Goal: Answer question/provide support

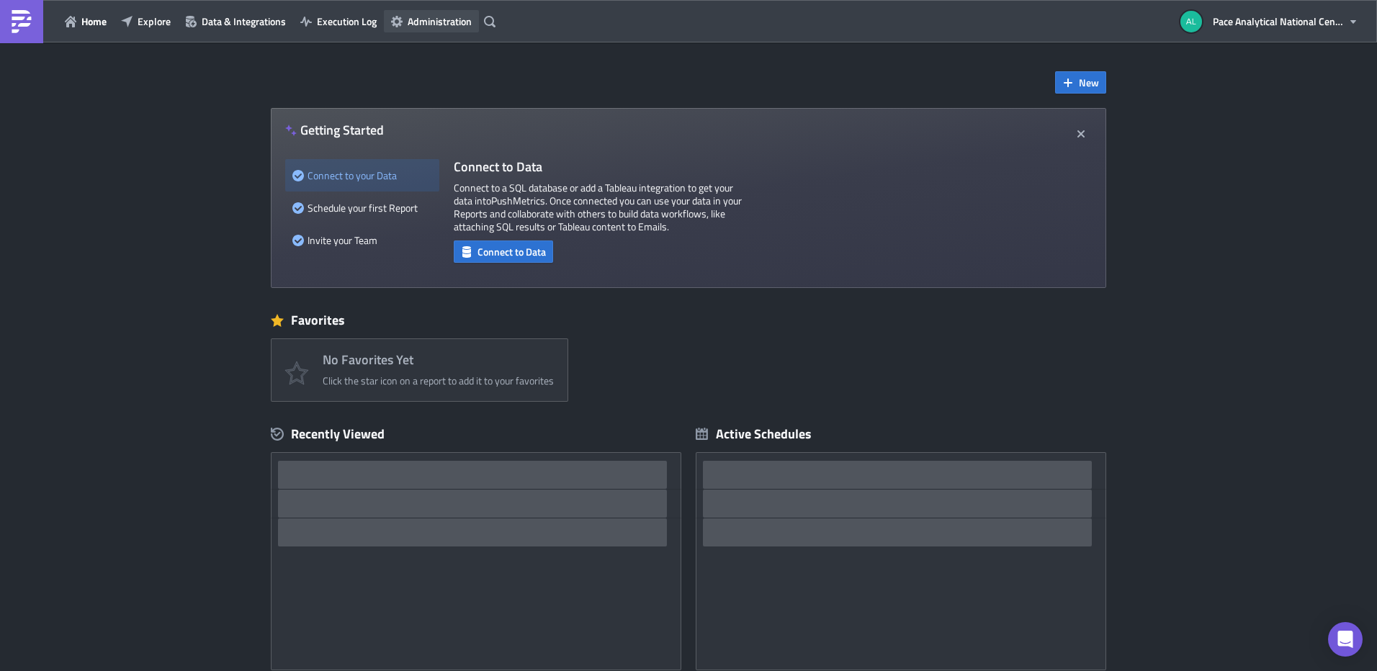
click at [447, 22] on span "Administration" at bounding box center [440, 21] width 64 height 15
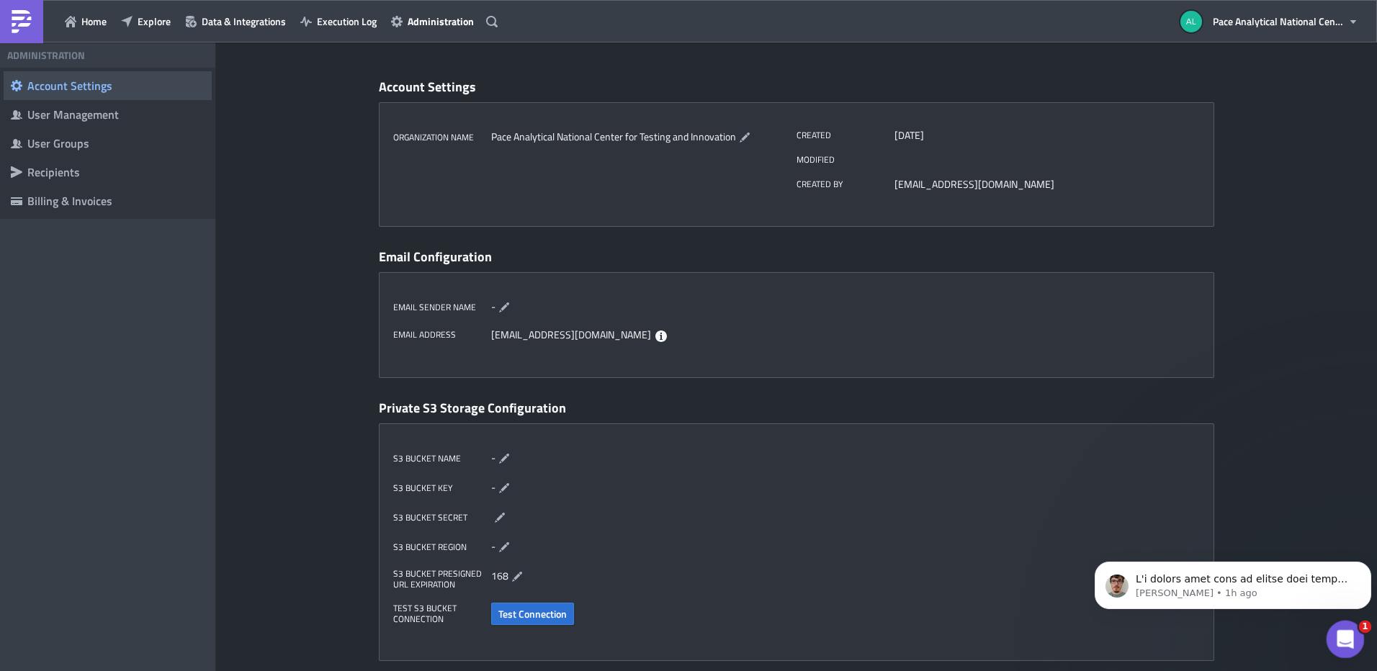
click at [1349, 636] on icon "Open Intercom Messenger" at bounding box center [1344, 638] width 24 height 24
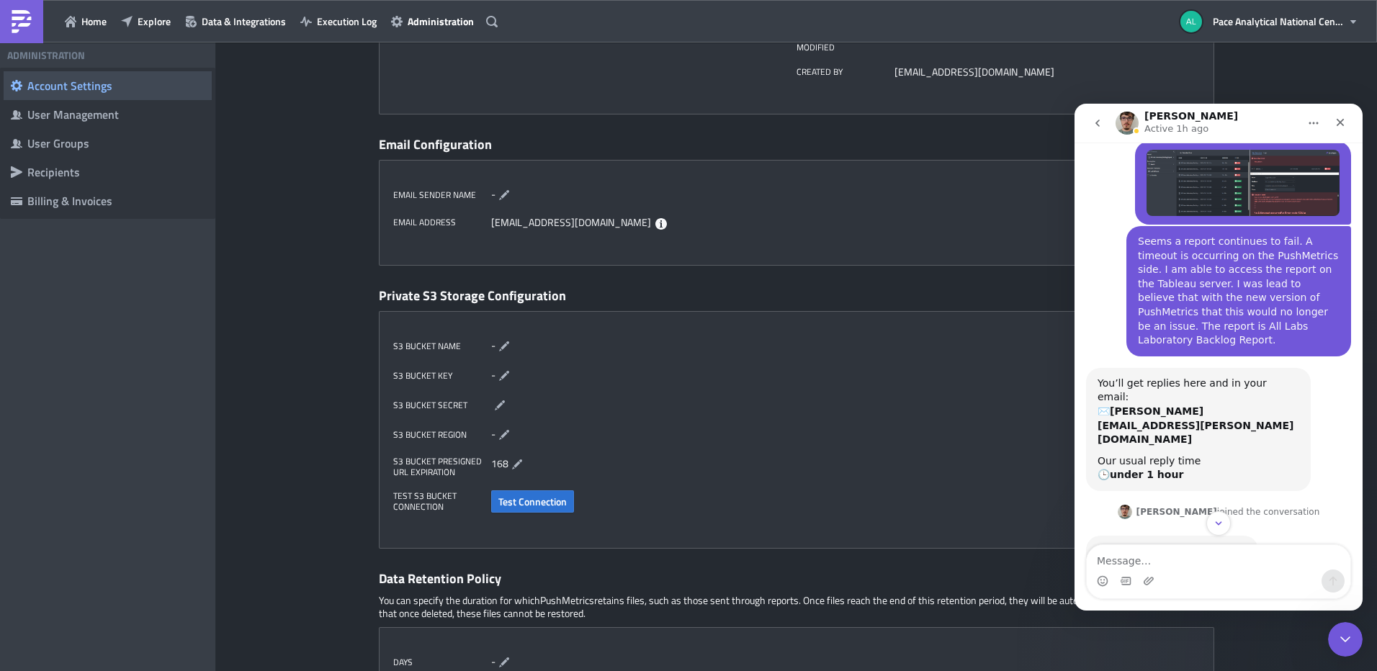
scroll to position [93, 0]
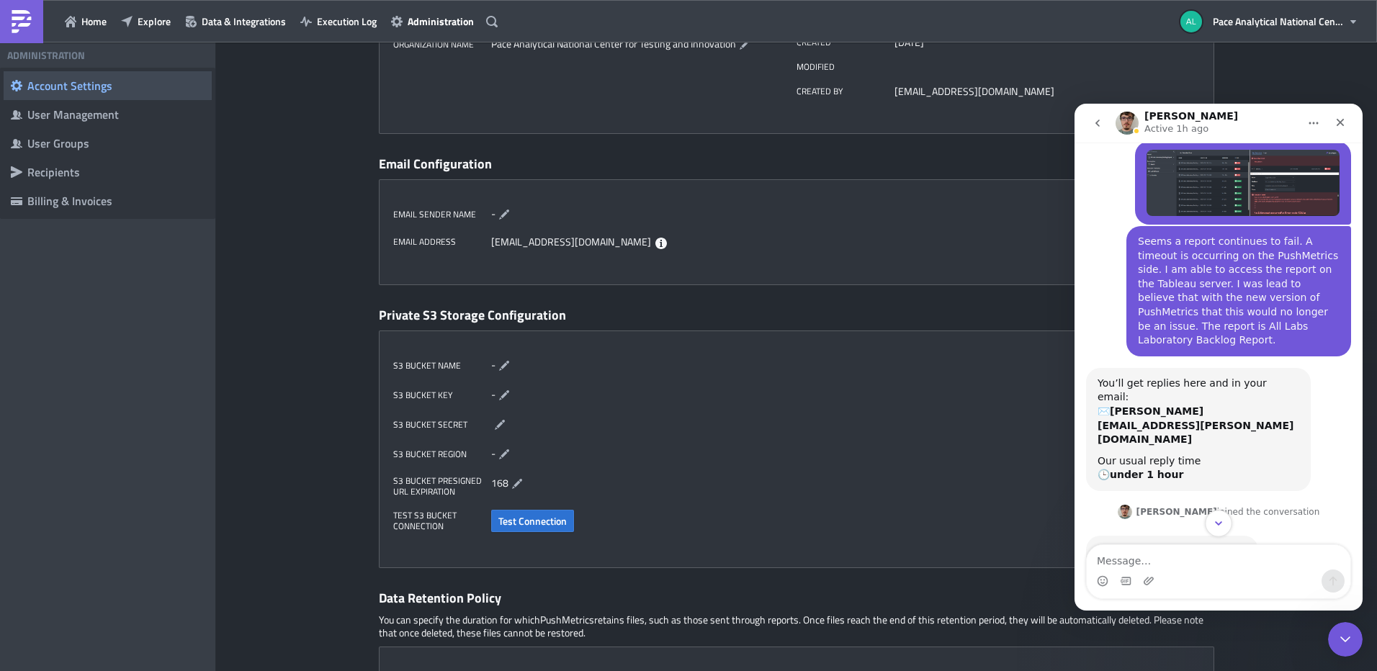
click at [1226, 517] on button "Scroll to bottom" at bounding box center [1218, 523] width 27 height 27
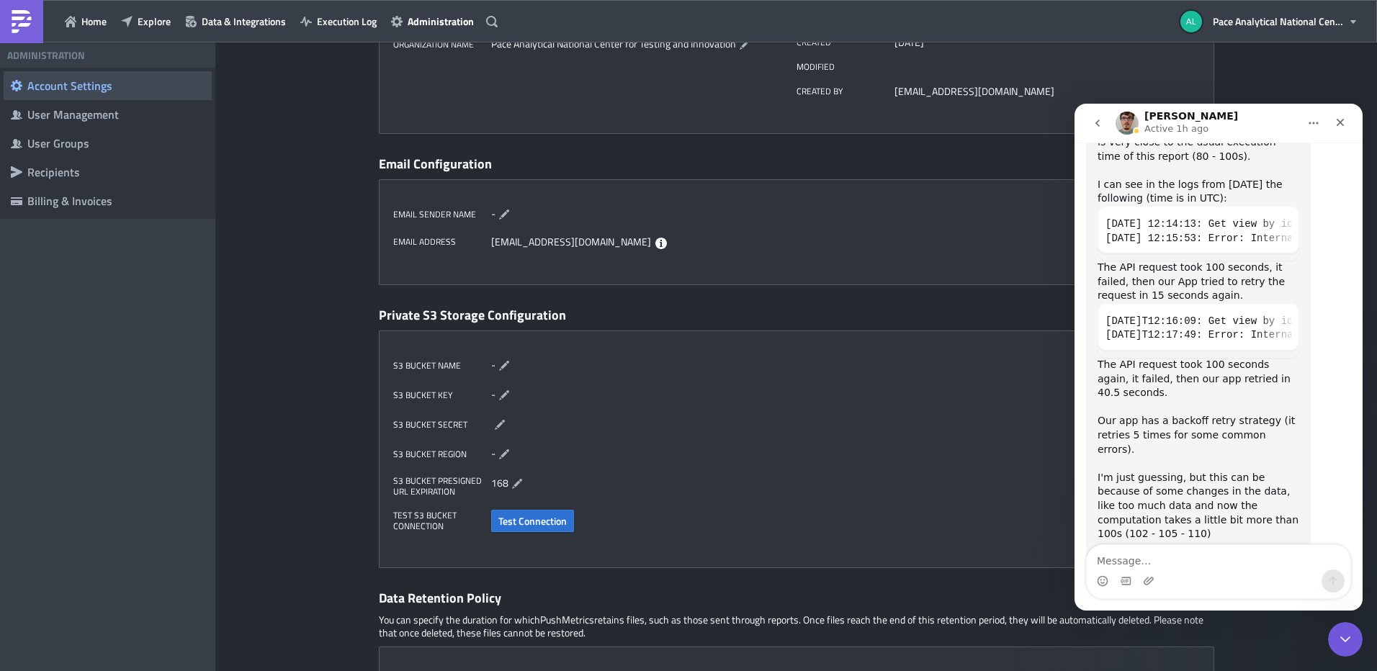
scroll to position [923, 0]
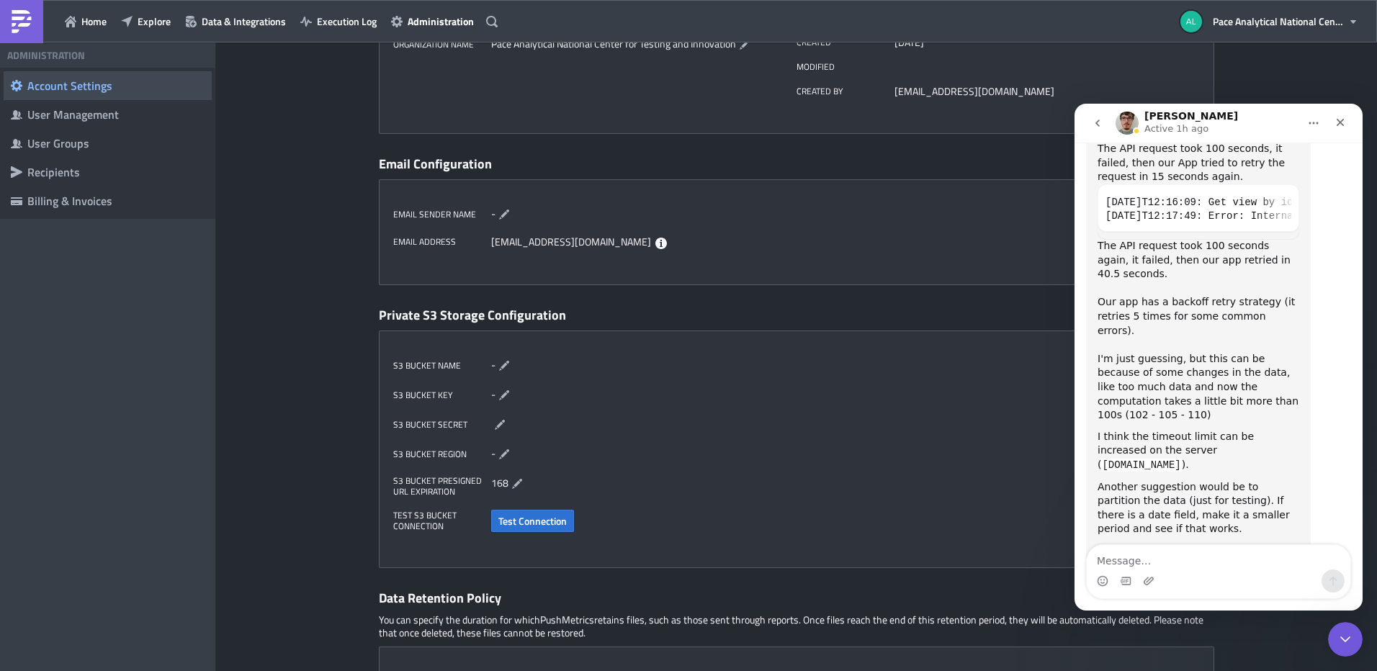
click at [322, 399] on div "Account Settings Organization Name Pace Analytical National Center for Testing …" at bounding box center [796, 492] width 1161 height 1085
click at [915, 152] on div "Account Settings Organization Name Pace Analytical National Center for Testing …" at bounding box center [796, 492] width 864 height 1085
click at [1338, 124] on icon "Close" at bounding box center [1341, 123] width 8 height 8
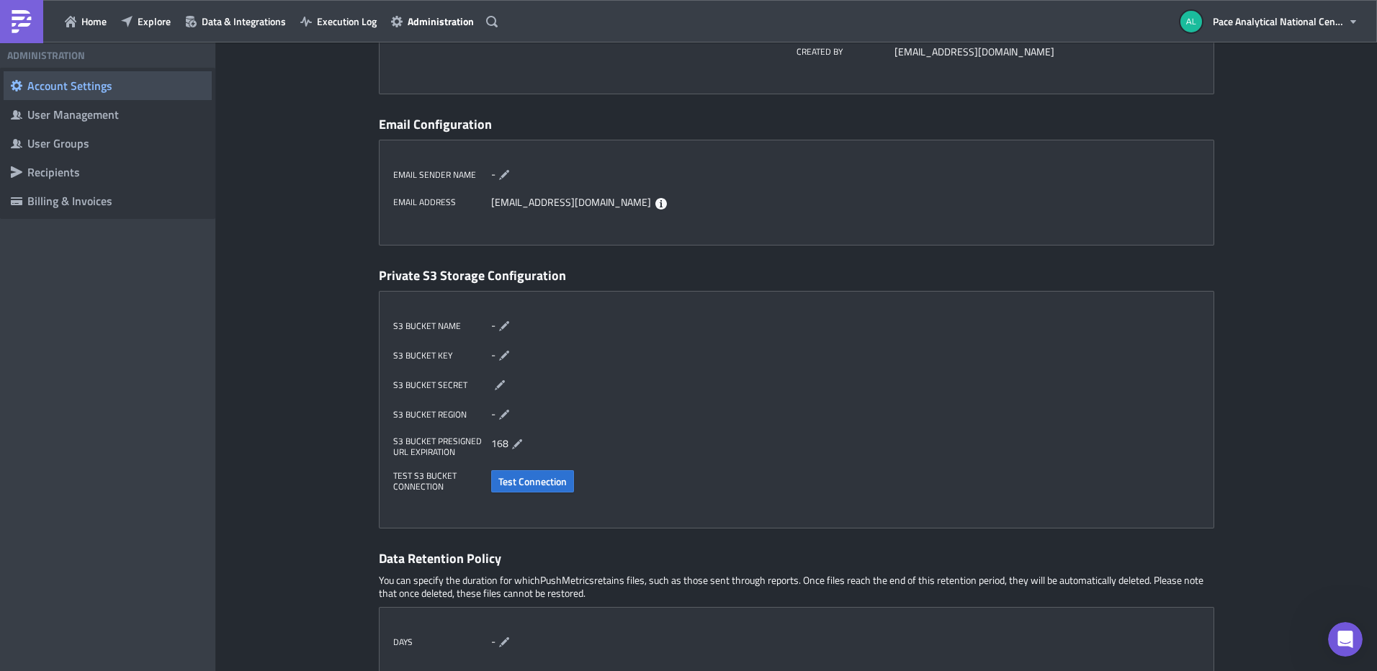
scroll to position [0, 0]
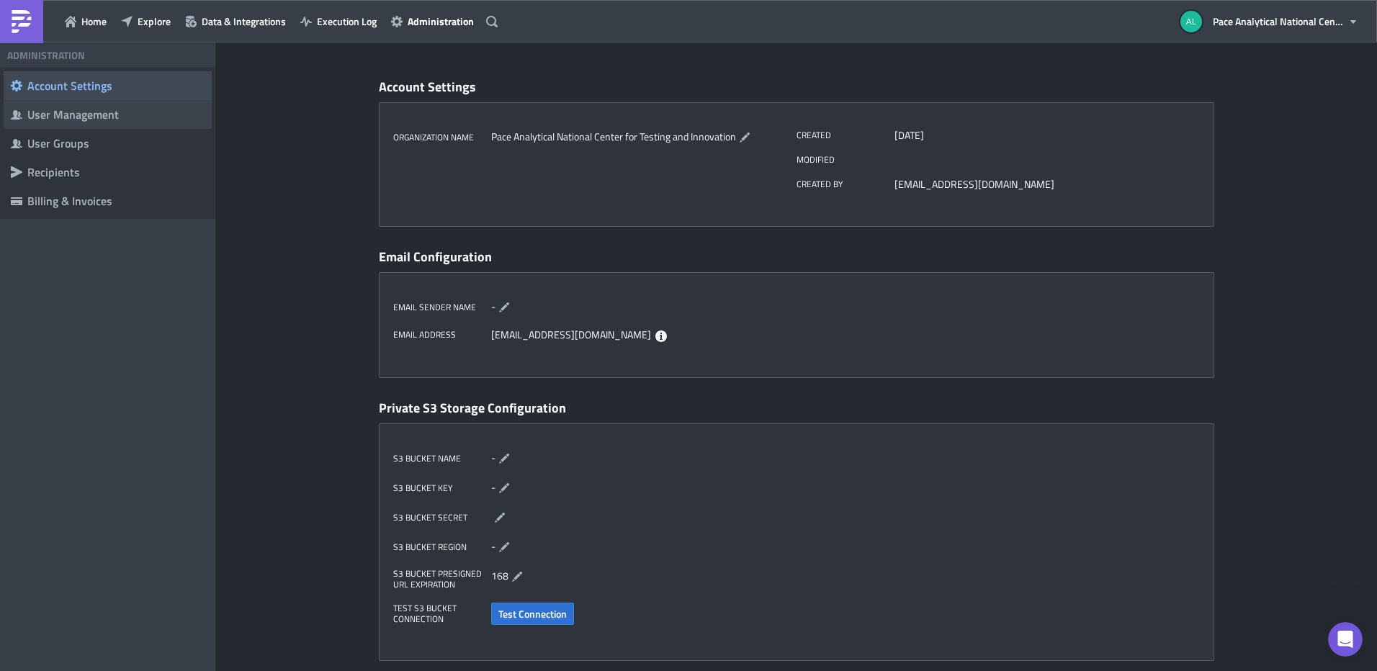
click at [56, 114] on div "User Management" at bounding box center [115, 114] width 177 height 14
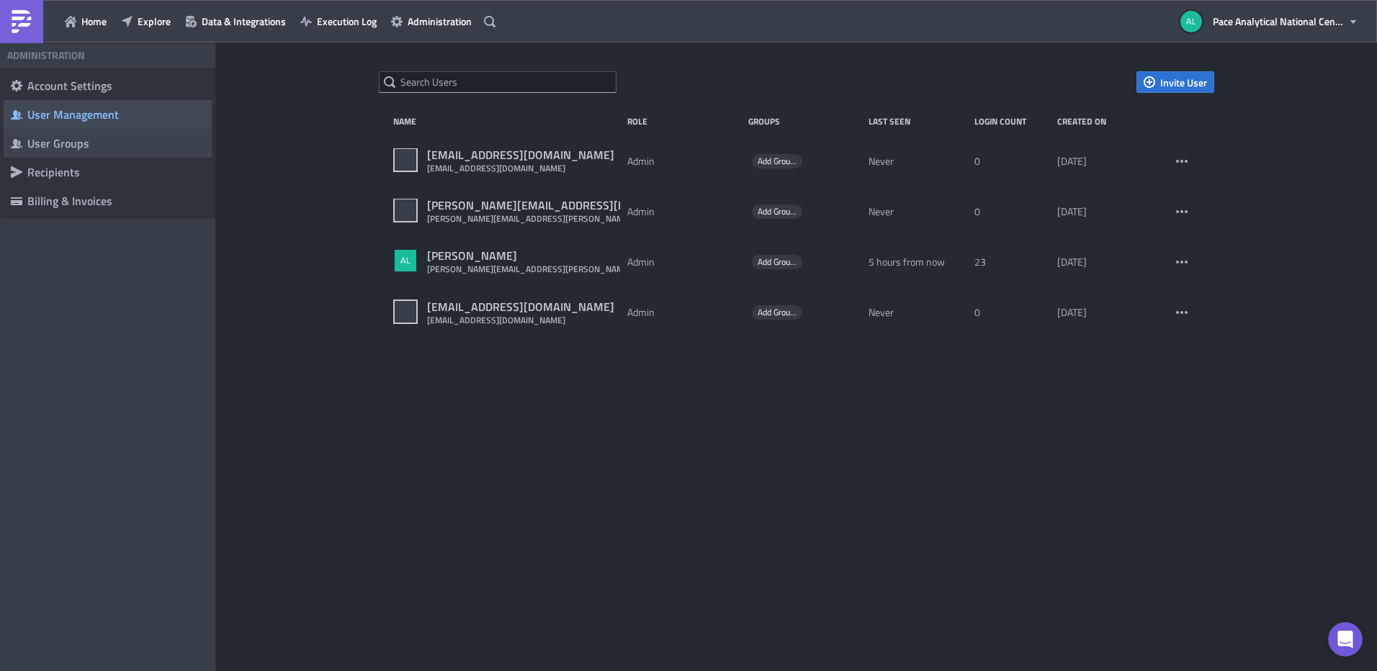
click at [72, 143] on div "User Groups" at bounding box center [115, 143] width 177 height 14
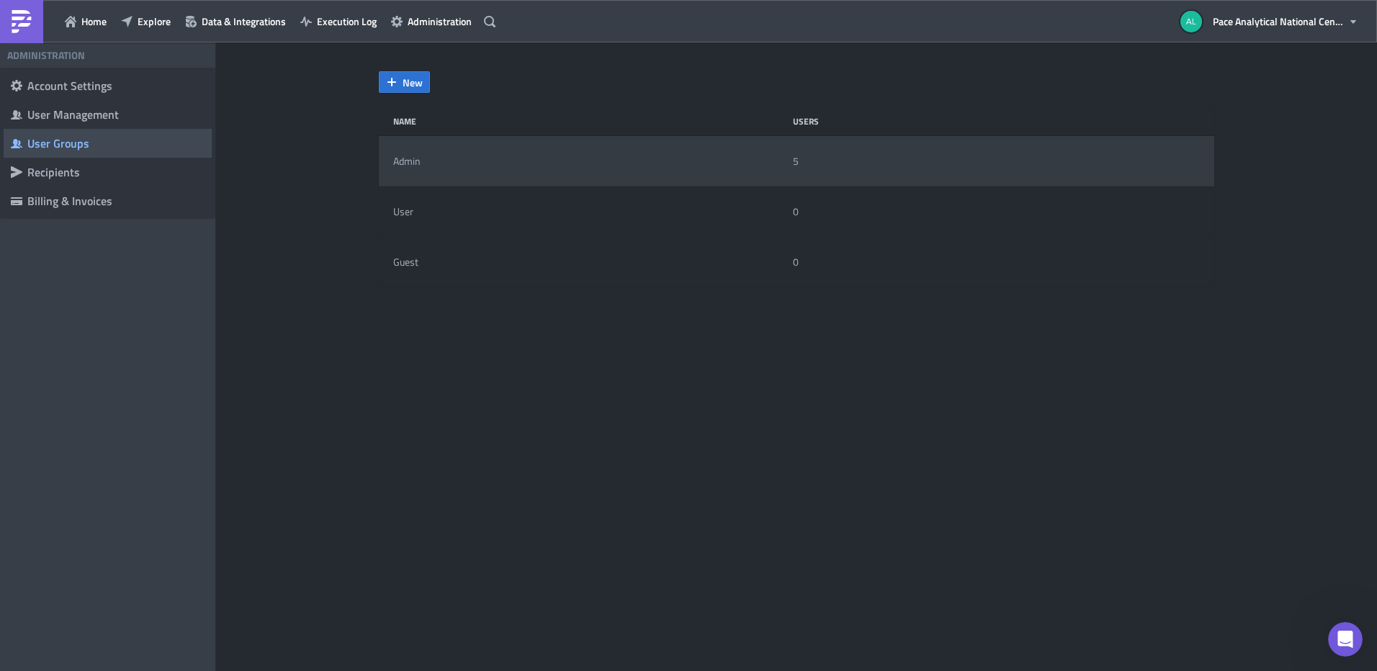
click at [550, 151] on div "Admin" at bounding box center [589, 161] width 393 height 29
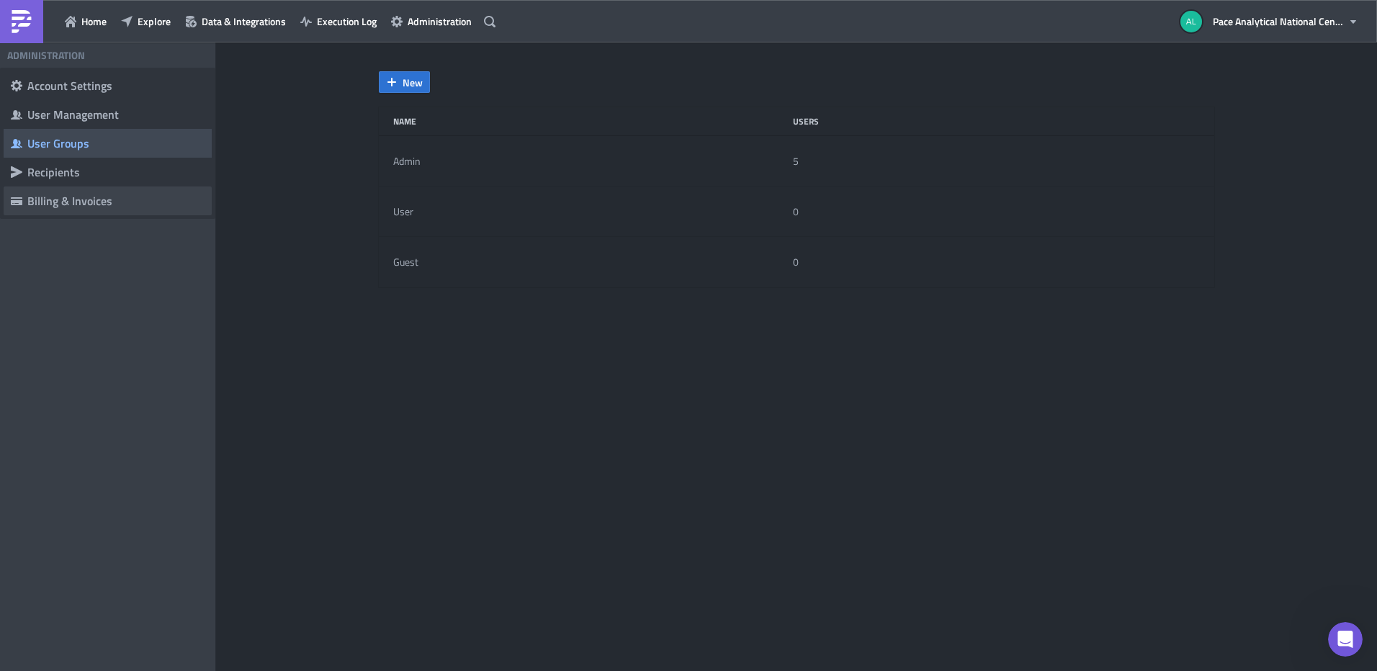
click at [68, 205] on div "Billing & Invoices" at bounding box center [115, 201] width 177 height 14
click at [1349, 21] on icon "button" at bounding box center [1354, 22] width 12 height 12
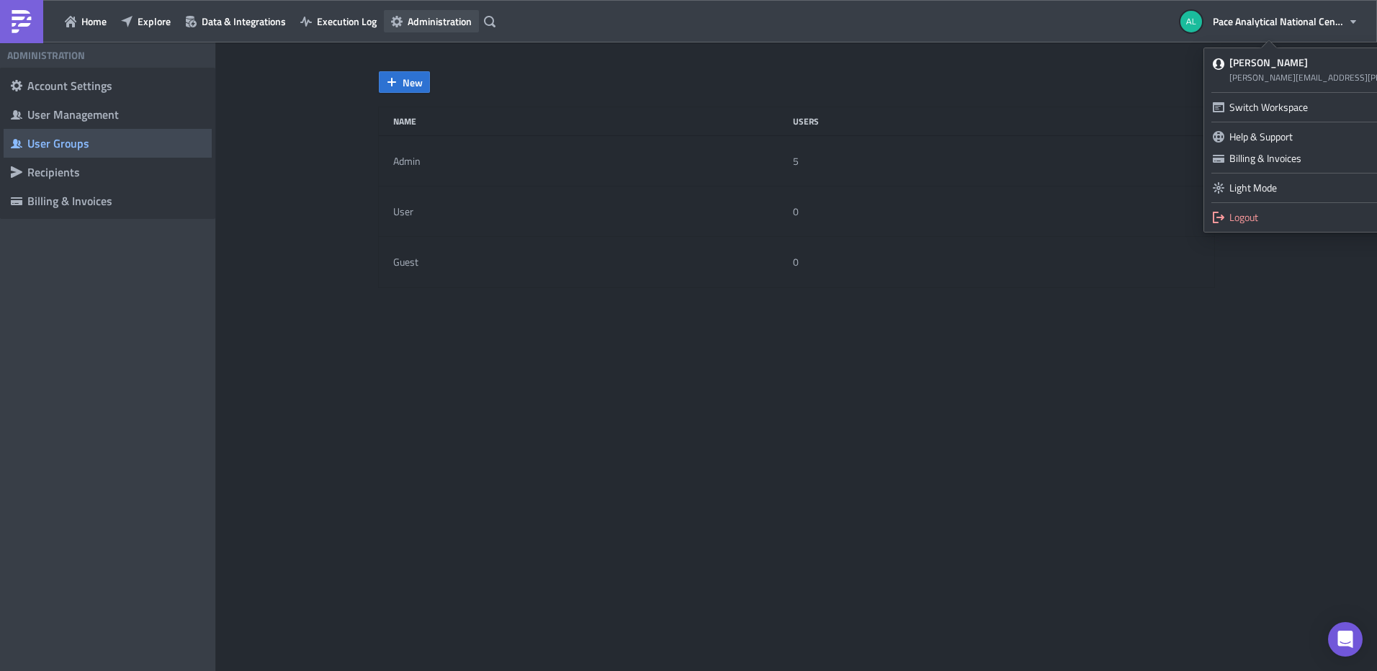
click at [431, 23] on span "Administration" at bounding box center [440, 21] width 64 height 15
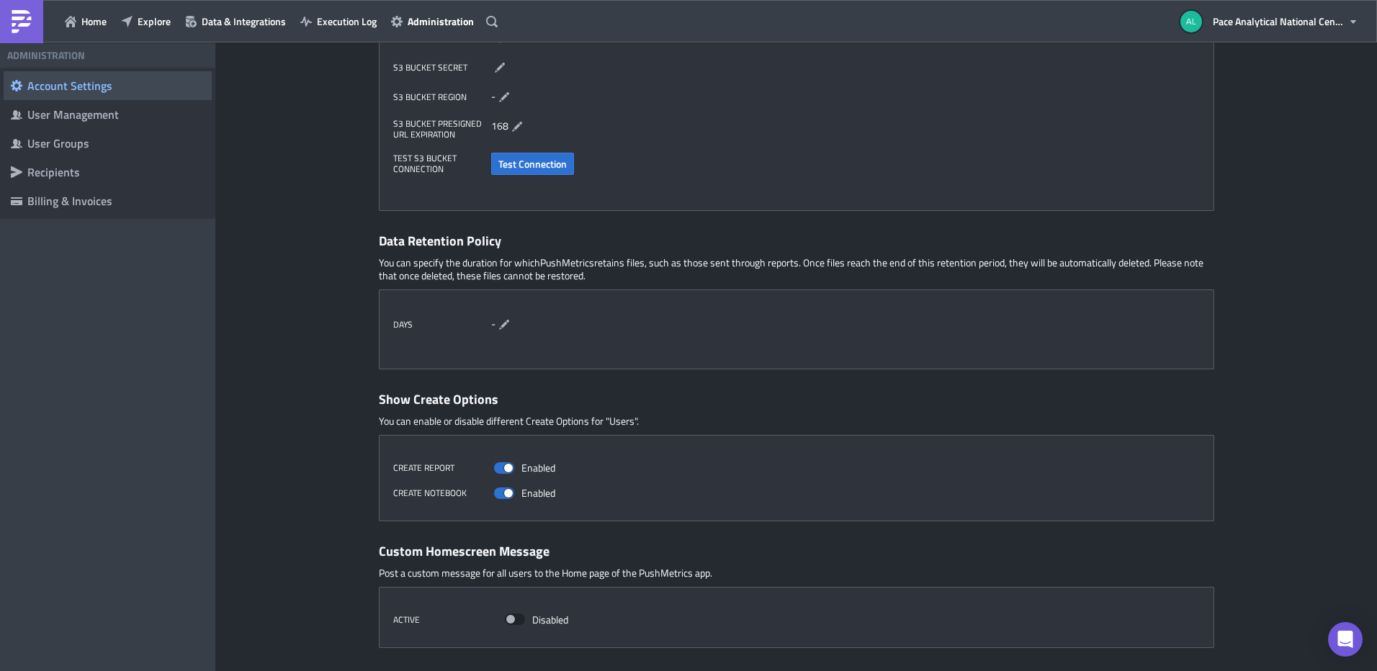
scroll to position [454, 0]
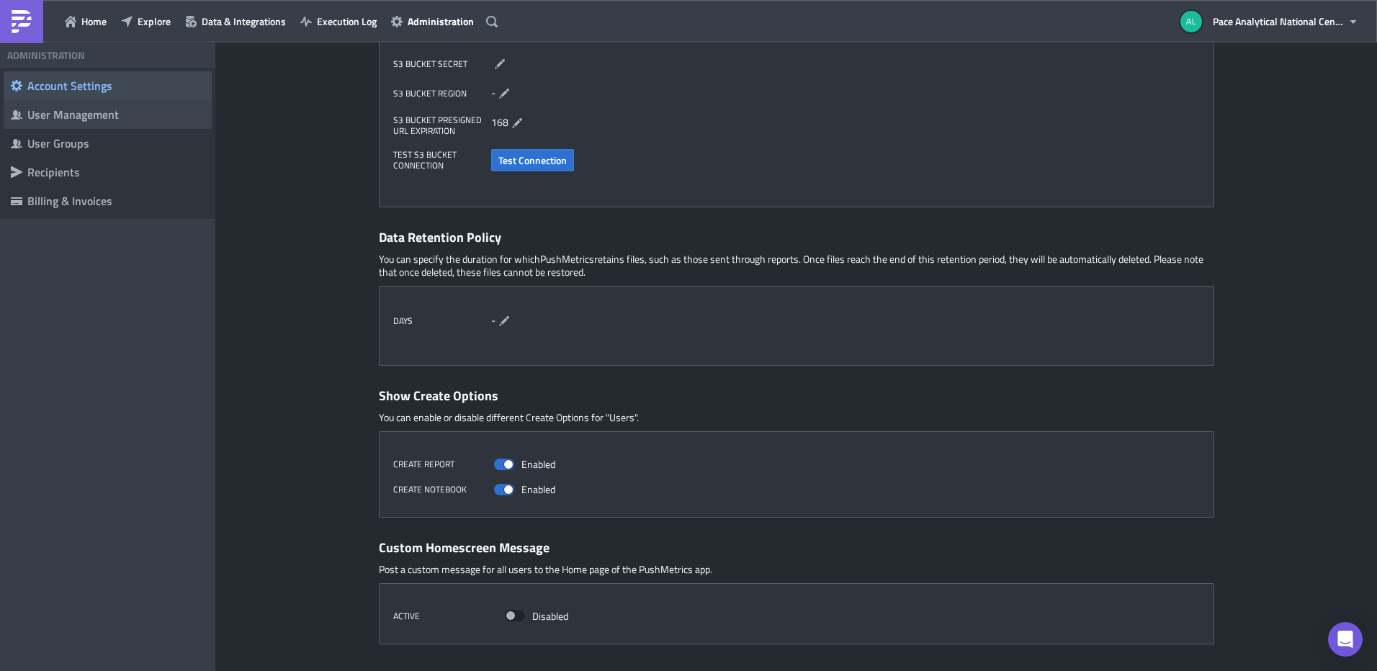
click at [106, 119] on div "User Management" at bounding box center [115, 114] width 177 height 14
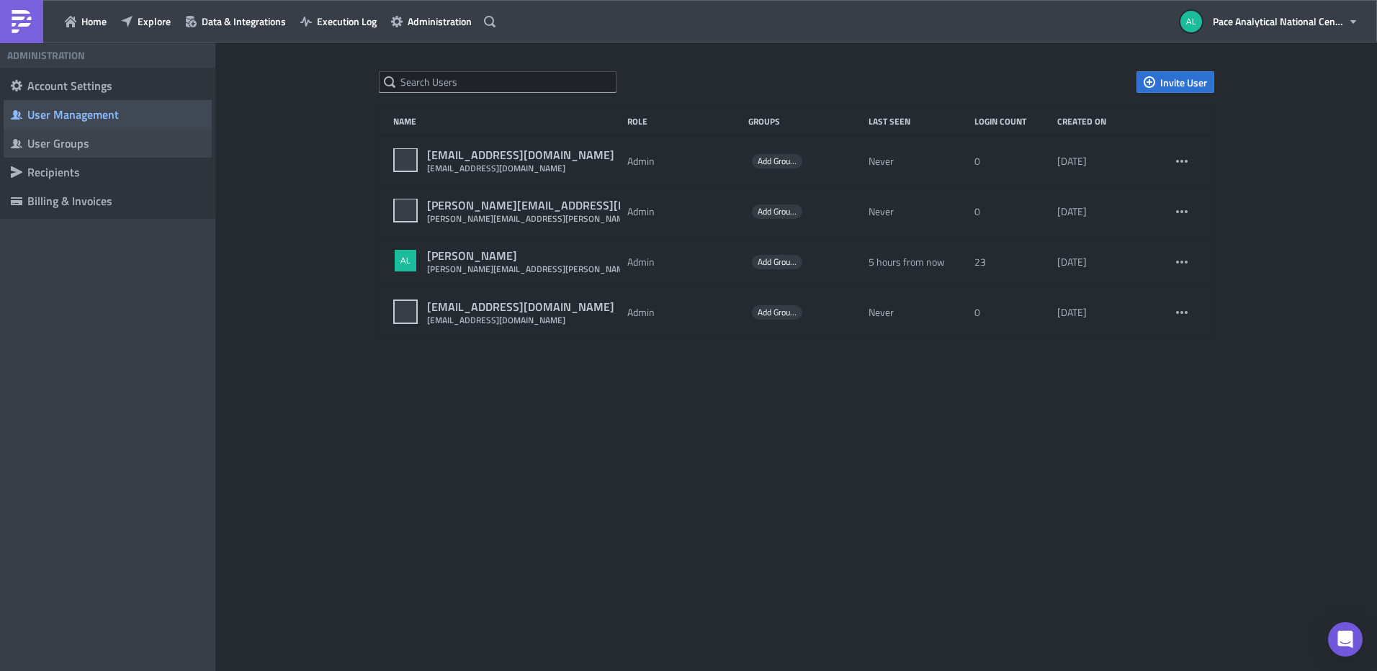
click at [81, 145] on div "User Groups" at bounding box center [115, 143] width 177 height 14
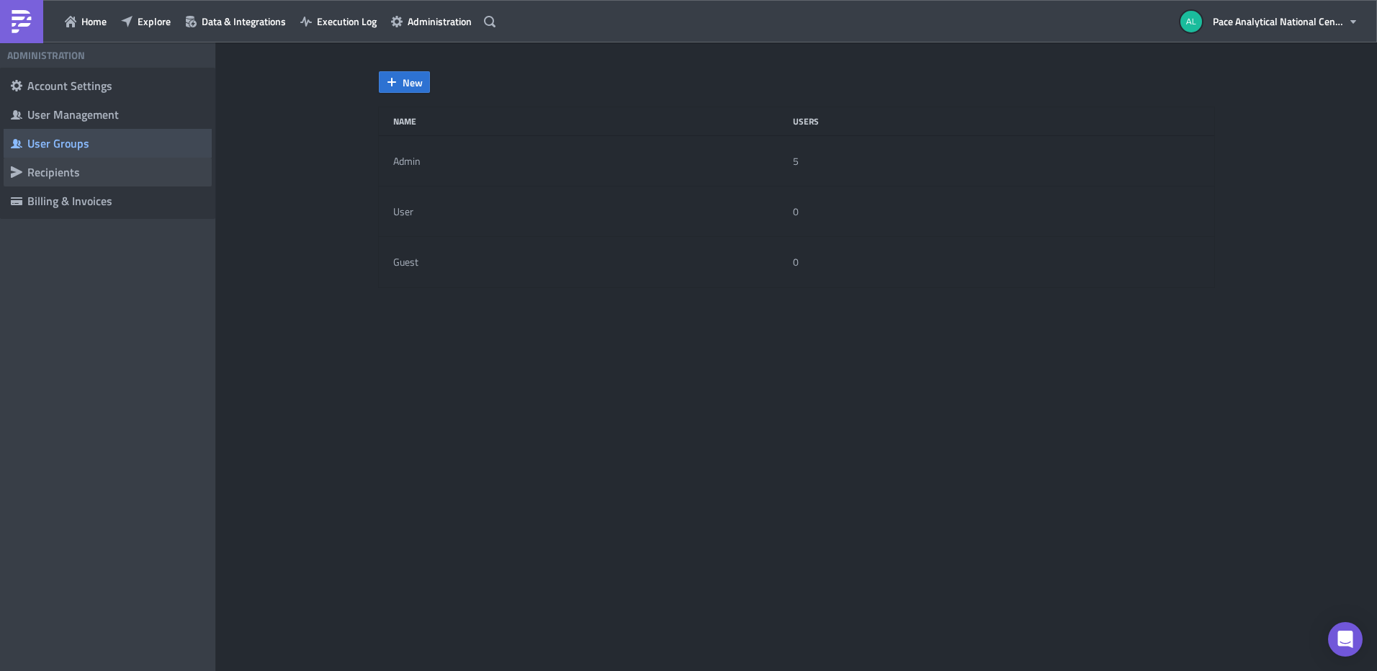
click at [77, 174] on div "Recipients" at bounding box center [115, 172] width 177 height 14
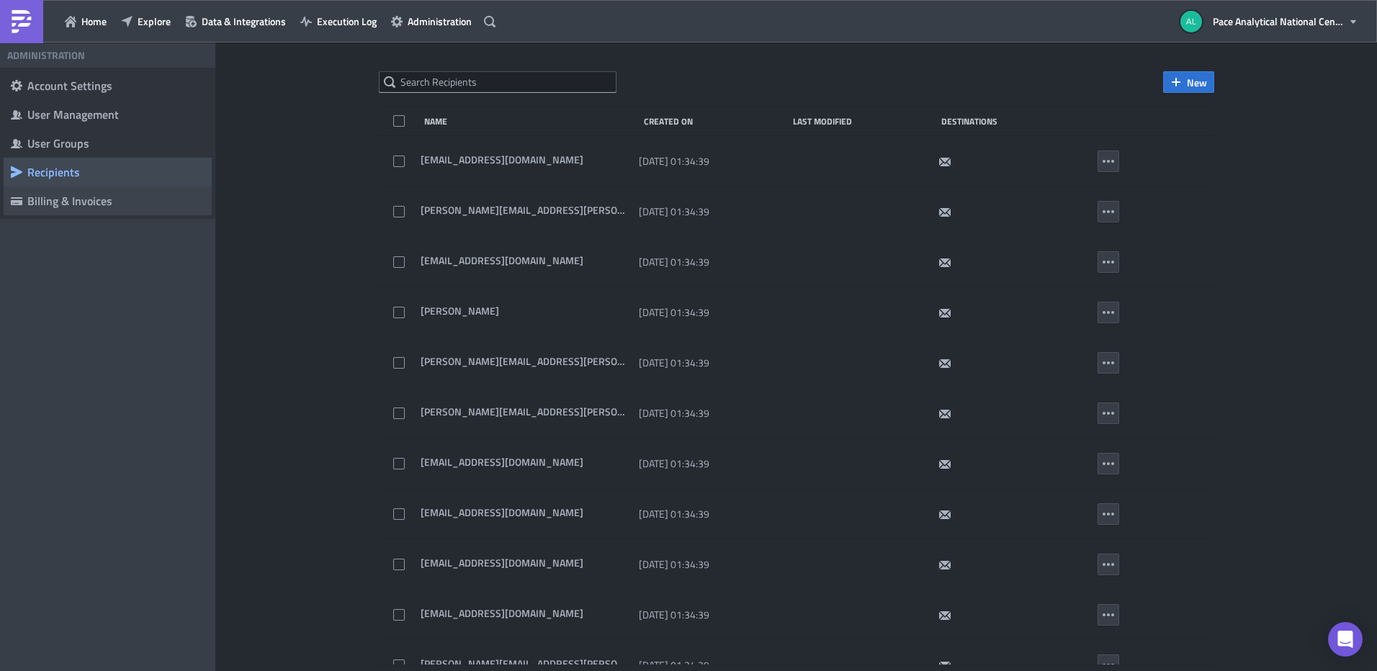
click at [71, 197] on div "Billing & Invoices" at bounding box center [115, 201] width 177 height 14
click at [233, 24] on span "Data & Integrations" at bounding box center [244, 21] width 84 height 15
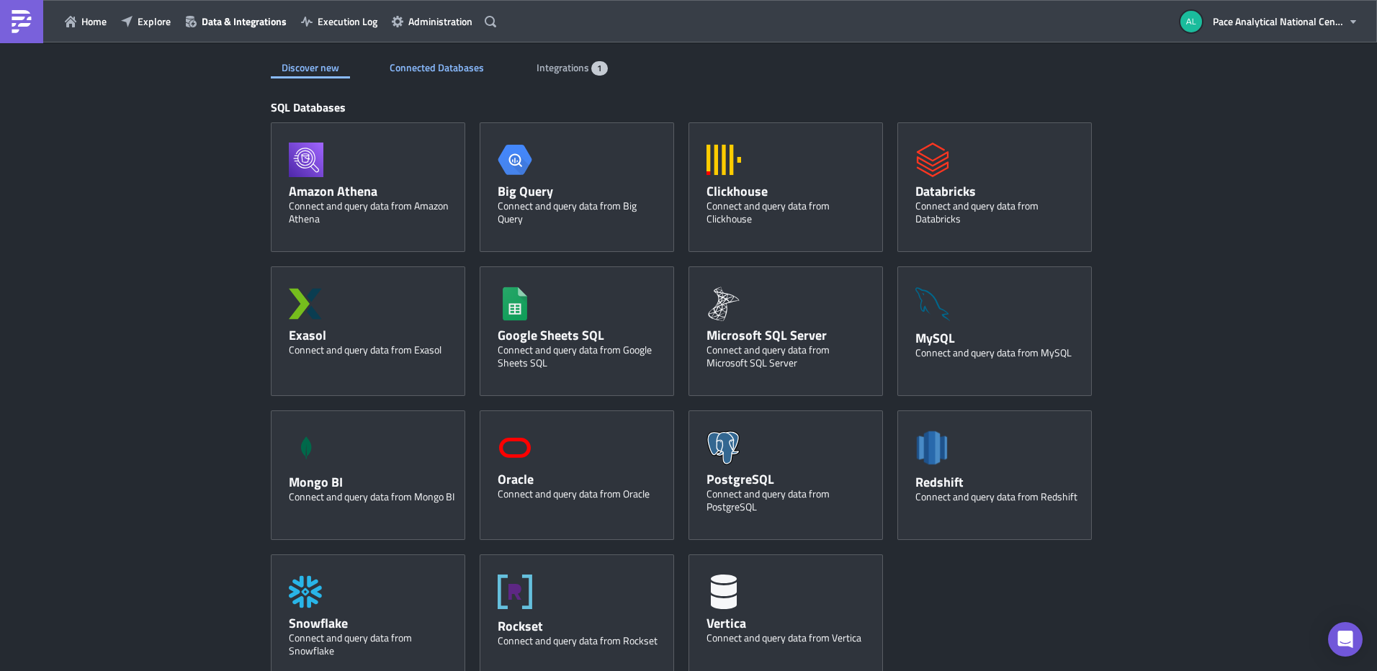
click at [439, 67] on span "Connected Databases" at bounding box center [438, 67] width 97 height 15
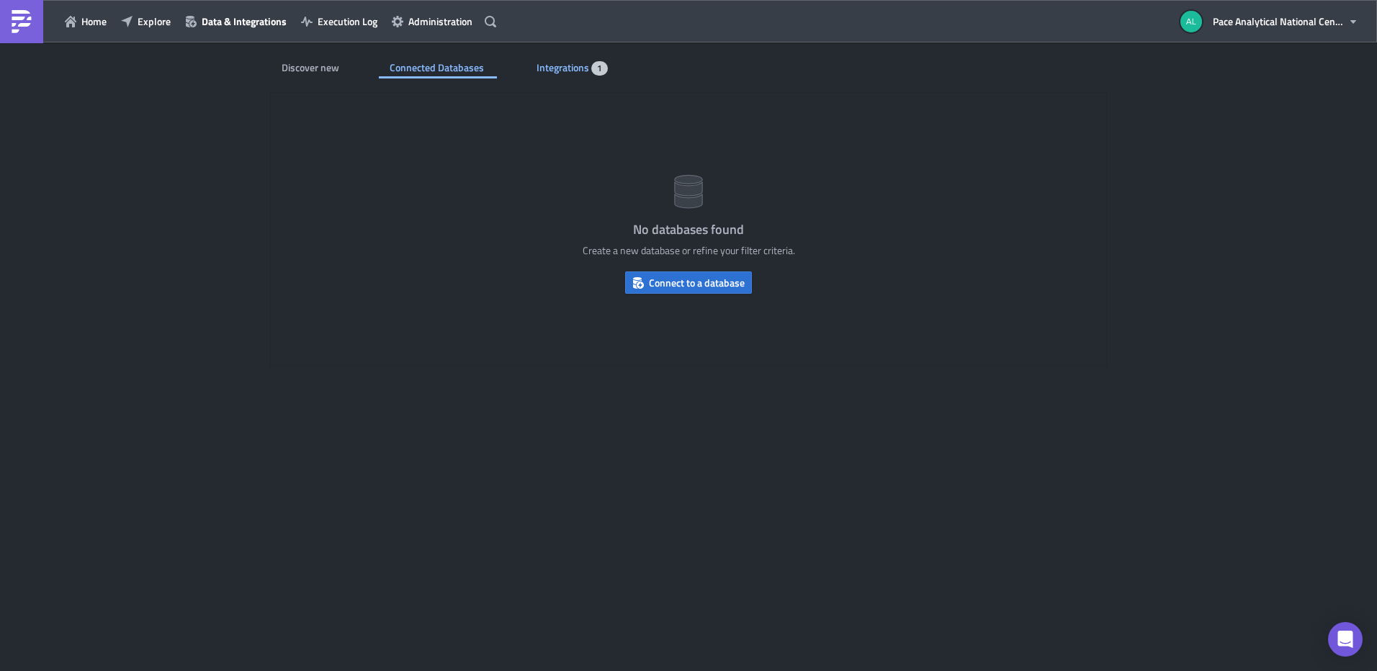
click at [573, 72] on span "Integrations" at bounding box center [564, 67] width 55 height 15
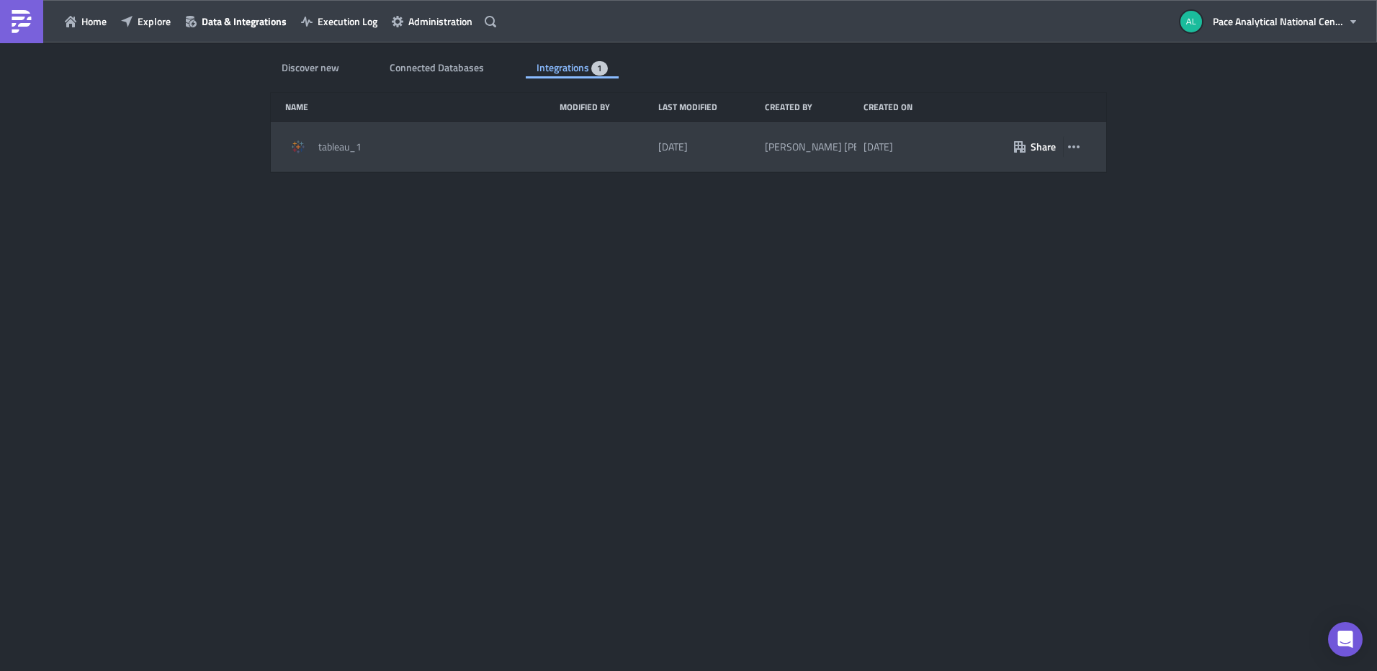
click at [328, 148] on span "tableau_1" at bounding box center [339, 146] width 43 height 13
click at [1074, 145] on icon "button" at bounding box center [1074, 146] width 12 height 3
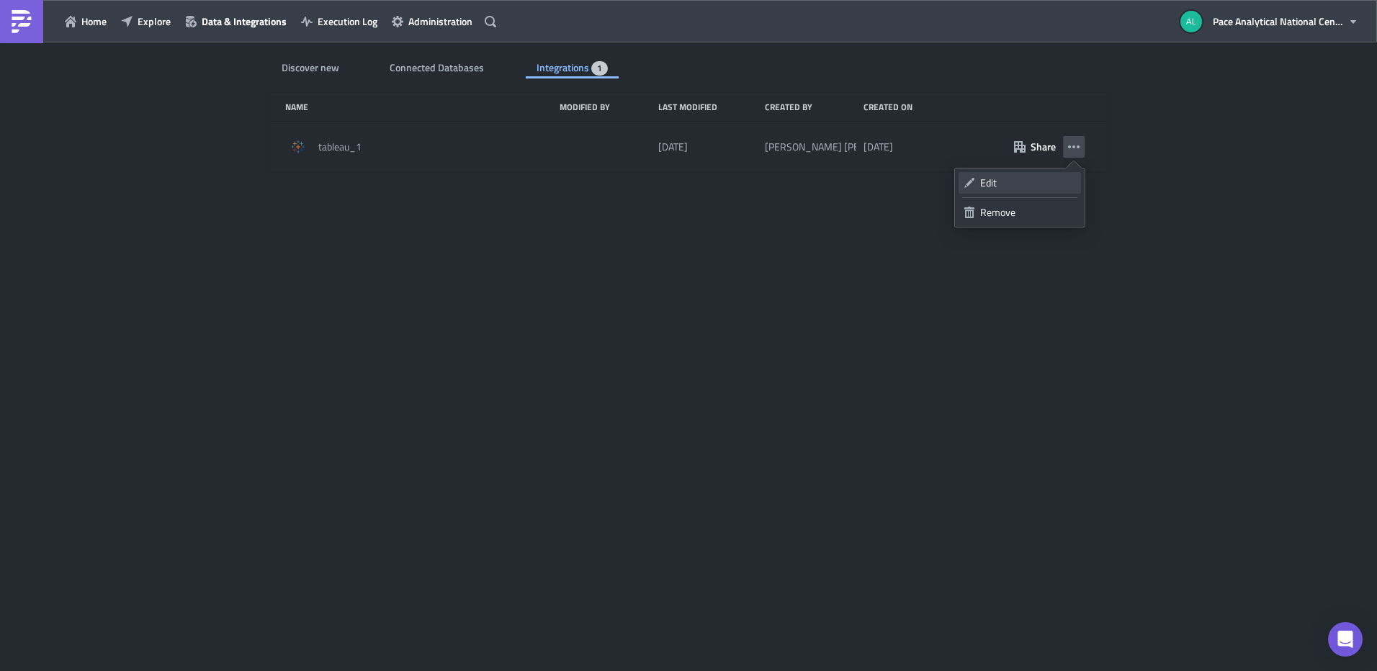
click at [980, 184] on link "Edit" at bounding box center [1020, 183] width 122 height 22
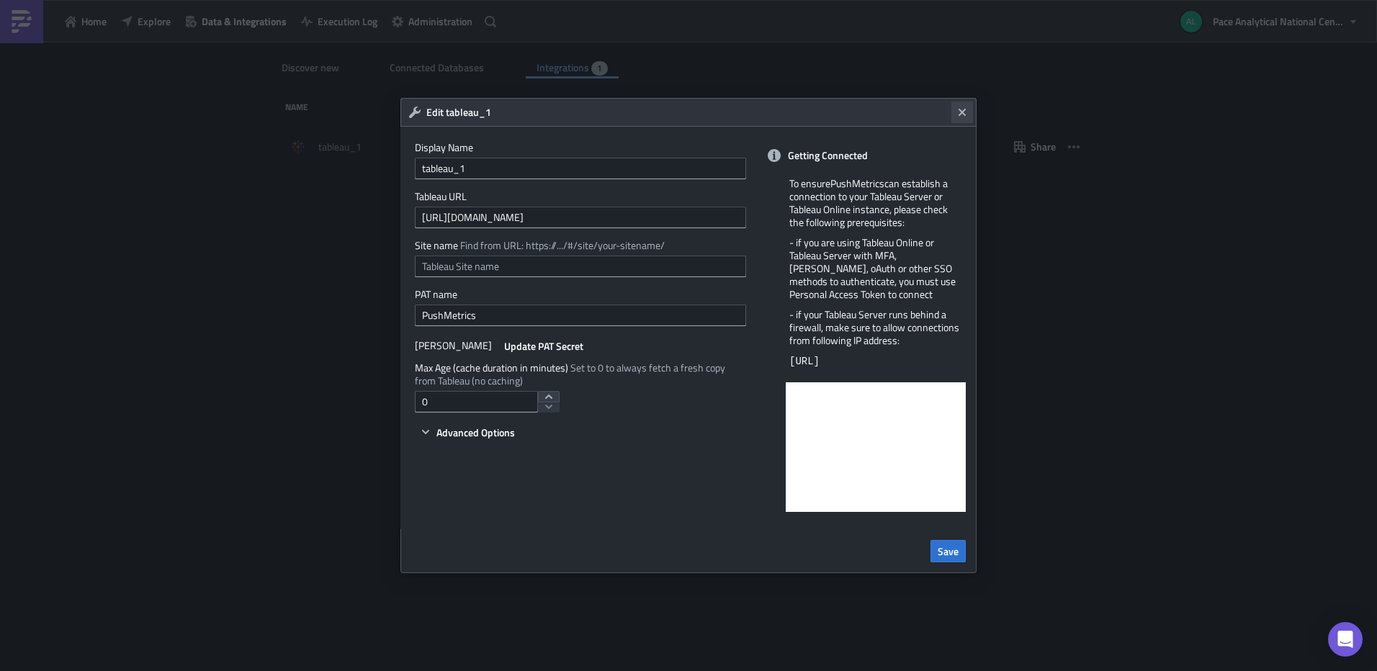
click at [962, 112] on icon "Close" at bounding box center [962, 112] width 7 height 7
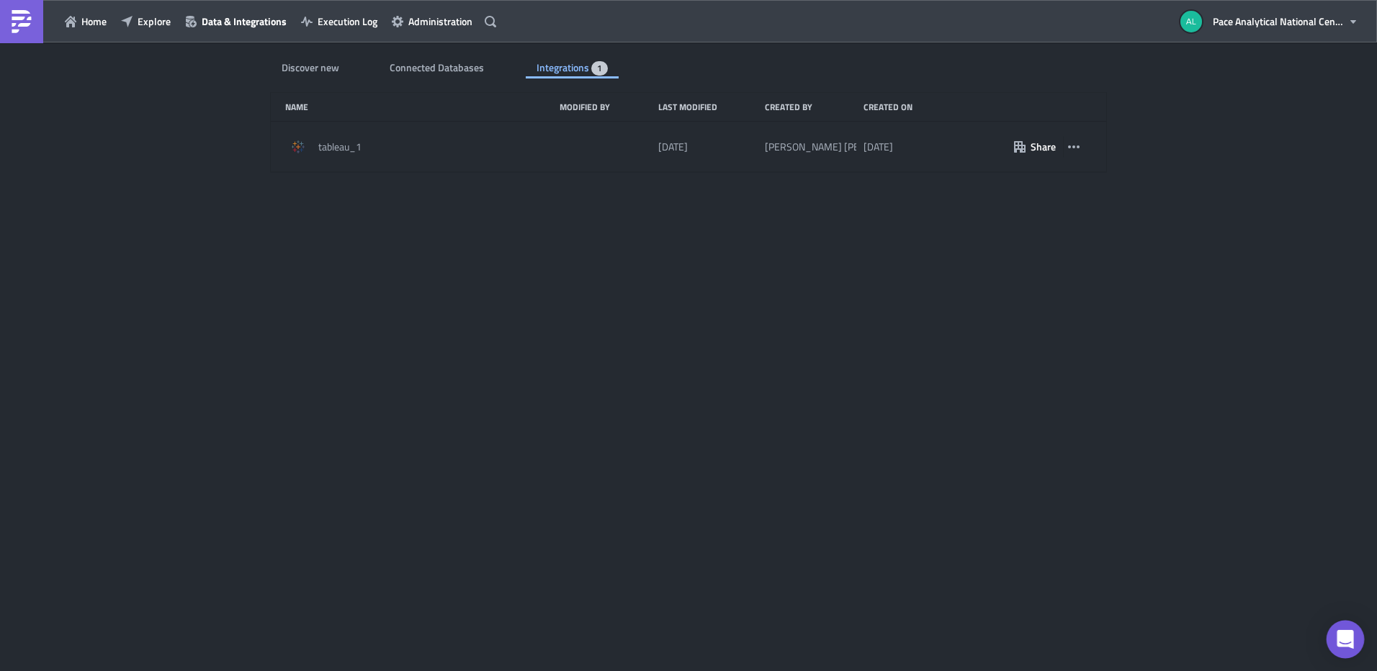
click at [1338, 638] on icon "Open Intercom Messenger" at bounding box center [1345, 639] width 19 height 19
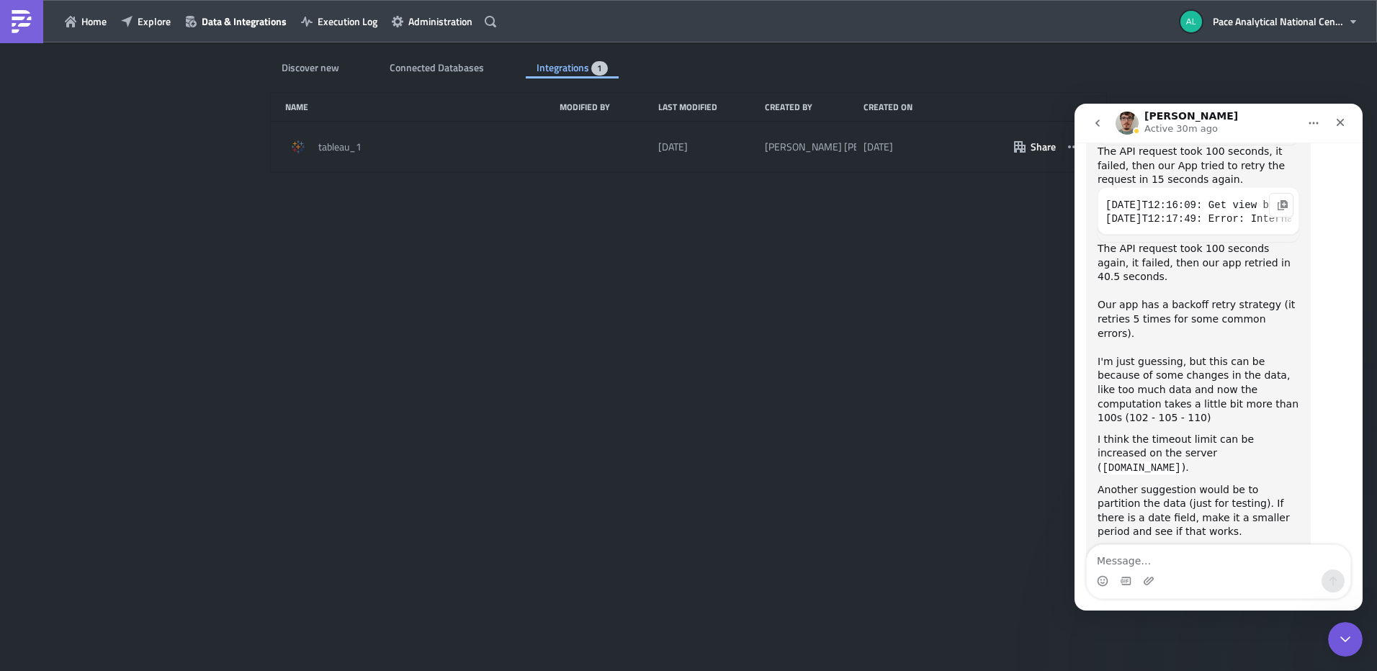
scroll to position [923, 0]
click at [1128, 560] on textarea "Message…" at bounding box center [1219, 557] width 264 height 24
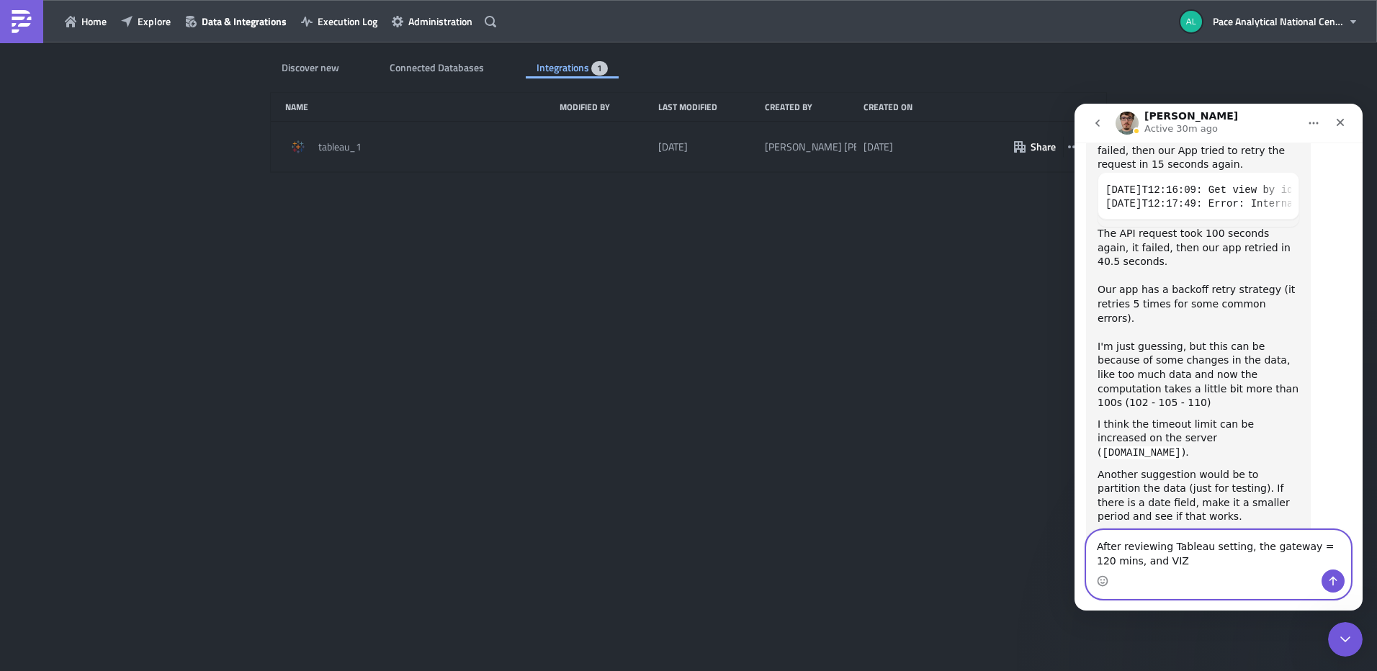
drag, startPoint x: 1144, startPoint y: 561, endPoint x: 1161, endPoint y: 562, distance: 17.3
click at [1161, 562] on textarea "After reviewing Tableau setting, the gateway = 120 mins, and VIZ" at bounding box center [1219, 550] width 264 height 39
paste textarea "vizqlserver.querylimit"
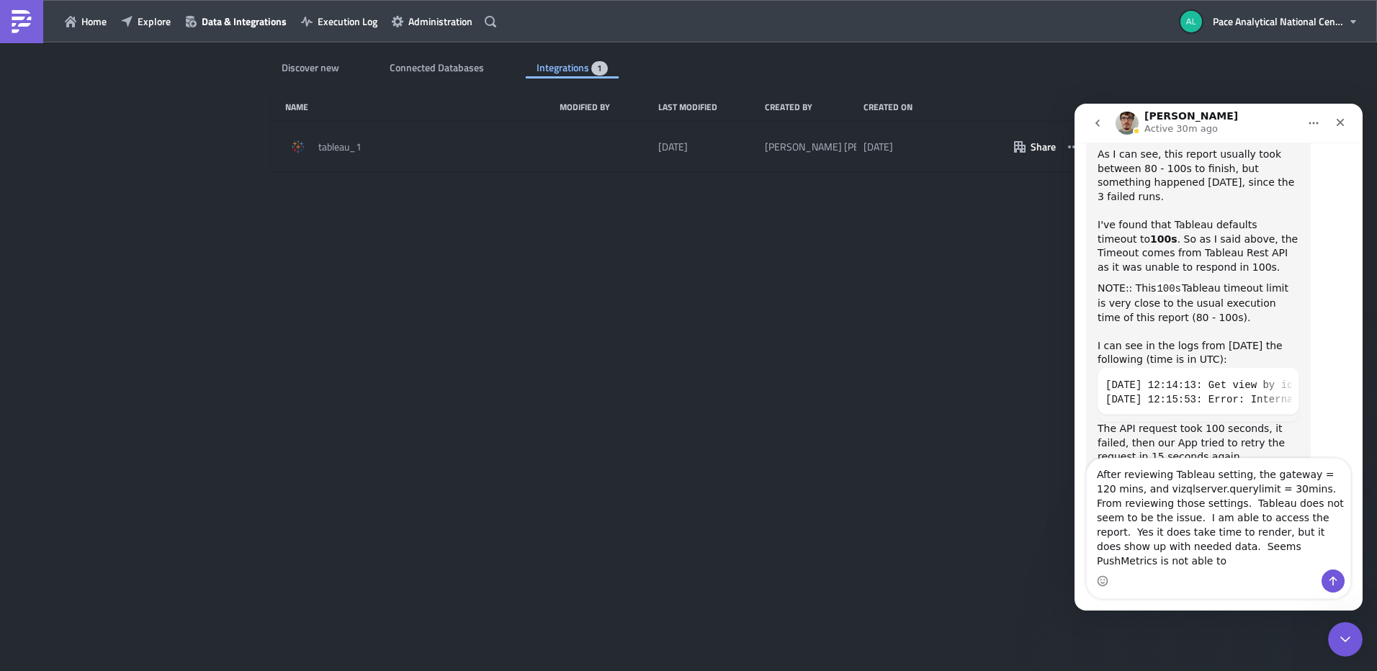
scroll to position [658, 0]
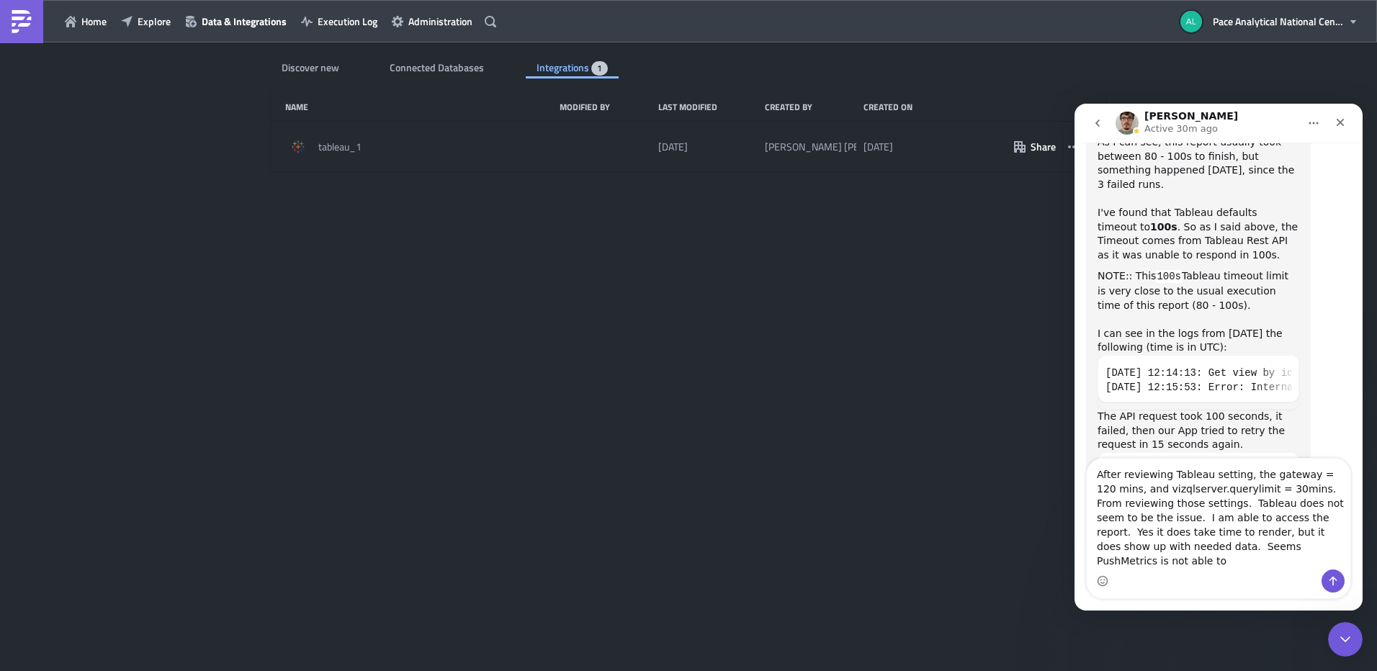
drag, startPoint x: 1358, startPoint y: 422, endPoint x: 2438, endPoint y: 451, distance: 1080.8
click at [1311, 559] on textarea "After reviewing Tableau setting, the gateway = 120 mins, and vizqlserver.queryl…" at bounding box center [1219, 514] width 264 height 111
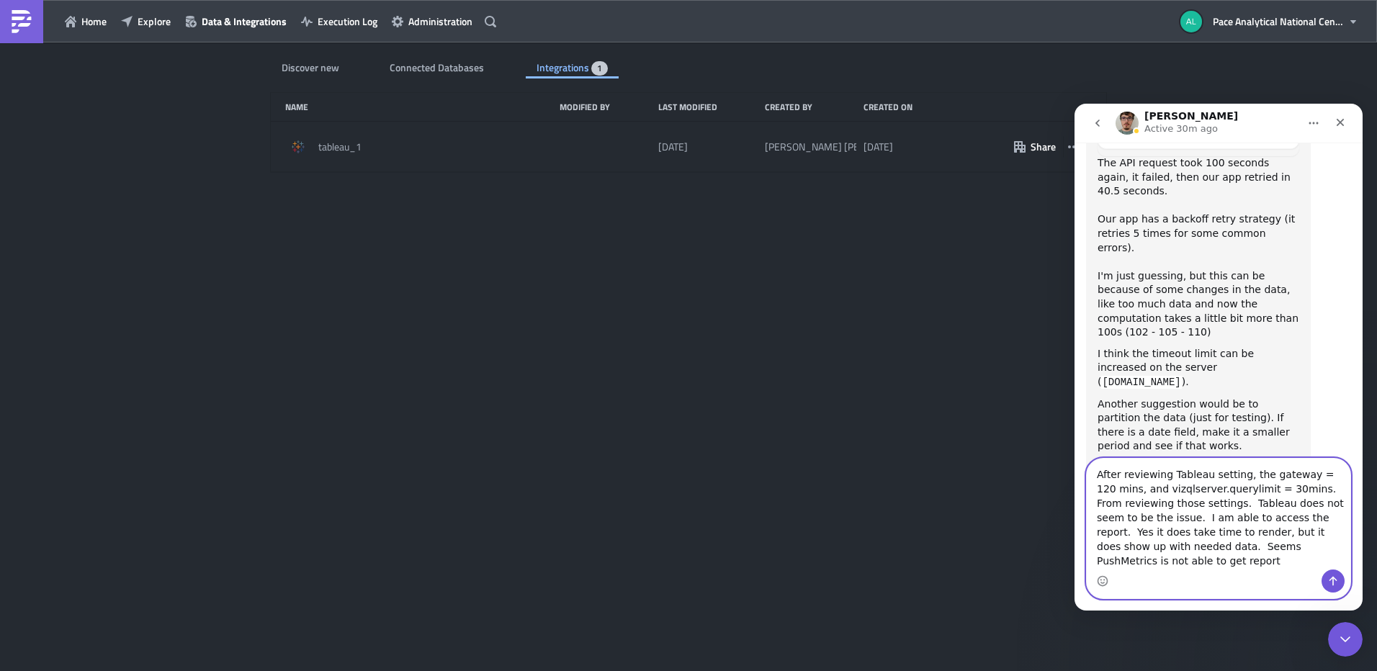
scroll to position [1010, 0]
type textarea "After reviewing Tableau setting, the gateway = 120 mins, and vizqlserver.queryl…"
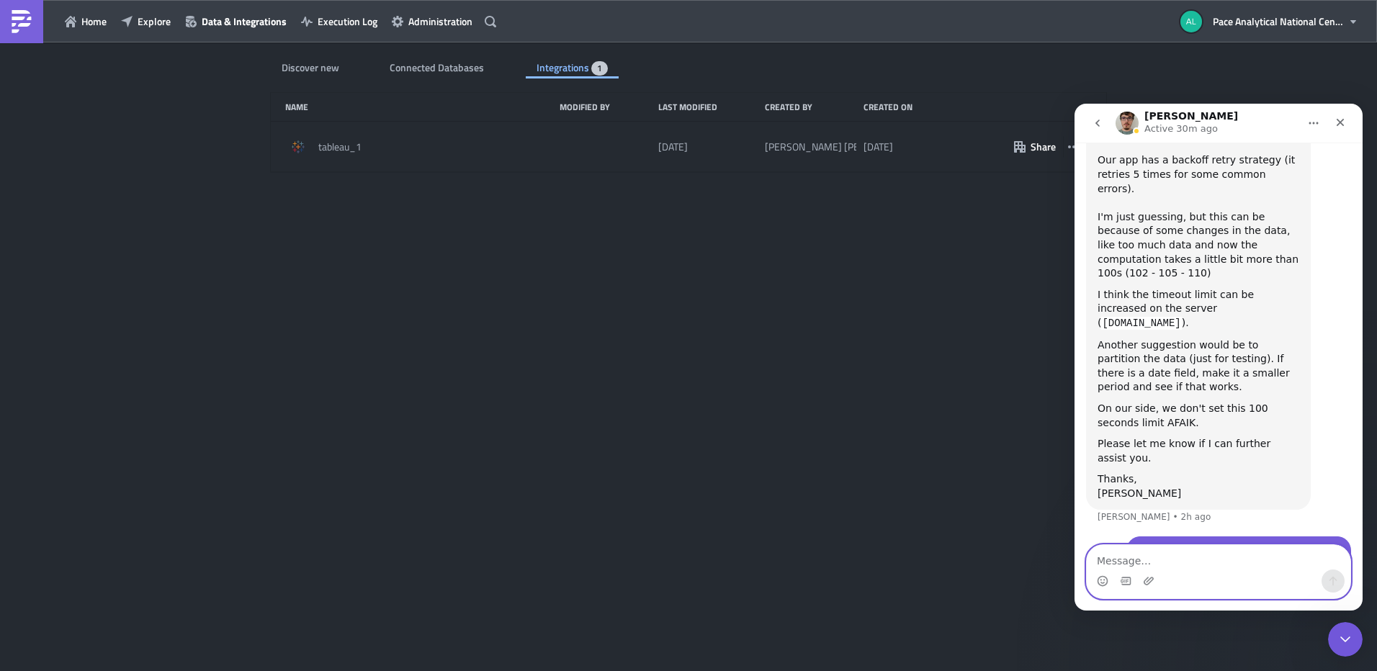
scroll to position [1079, 0]
